Goal: Find contact information: Find contact information

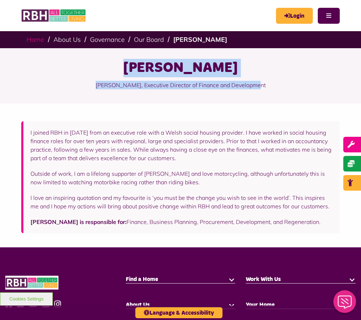
click at [43, 40] on link "Home" at bounding box center [36, 39] width 18 height 8
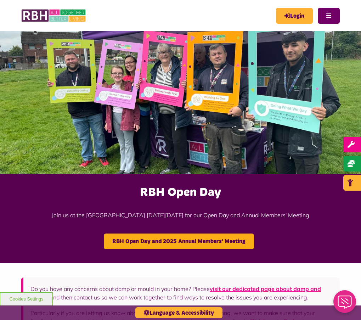
click at [318, 16] on button "Menu" at bounding box center [329, 16] width 22 height 16
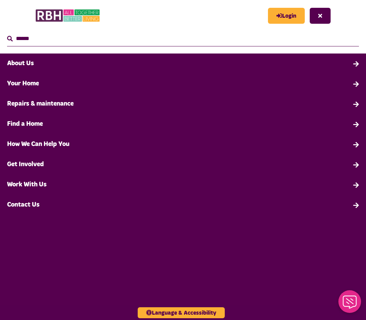
click at [26, 205] on link "Contact Us" at bounding box center [183, 205] width 366 height 20
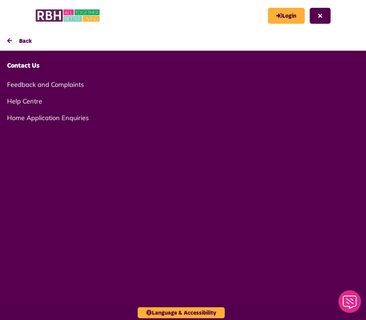
click at [29, 66] on link "Contact Us" at bounding box center [183, 66] width 366 height 20
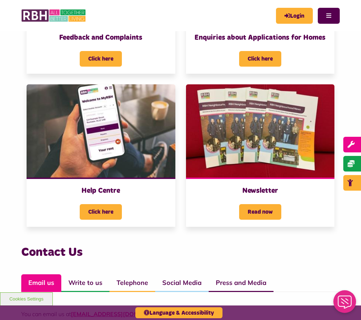
scroll to position [360, 0]
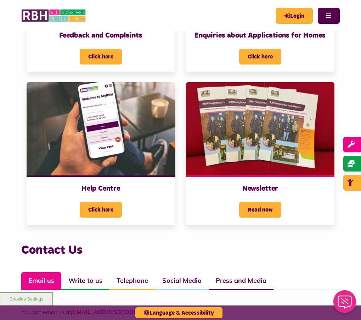
drag, startPoint x: 195, startPoint y: 226, endPoint x: 94, endPoint y: 229, distance: 100.7
click at [94, 308] on p "You can email us at CustomerExperience@rbh.org.uk" at bounding box center [180, 312] width 319 height 9
copy link "CustomerExperience@rbh.org.uk"
